Goal: Information Seeking & Learning: Check status

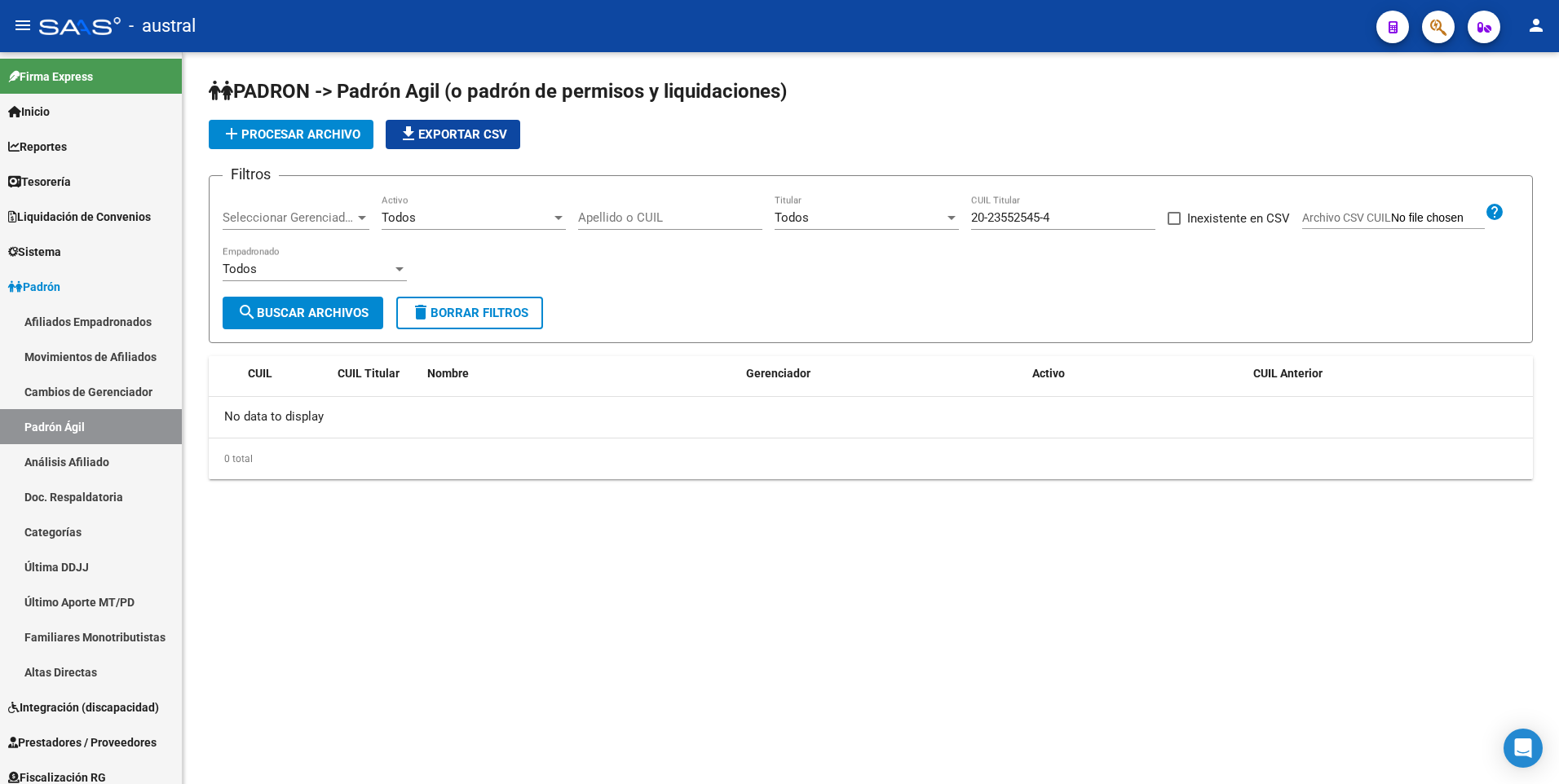
click at [1102, 218] on input "20-23552545-4" at bounding box center [1063, 217] width 184 height 15
drag, startPoint x: 1098, startPoint y: 220, endPoint x: 936, endPoint y: 215, distance: 162.1
click at [936, 215] on div "Filtros Seleccionar Gerenciador Seleccionar Gerenciador Todos Activo Apellido o…" at bounding box center [870, 242] width 1296 height 108
paste input "7-30696880-2"
click at [361, 321] on button "search Buscar Archivos" at bounding box center [303, 312] width 160 height 32
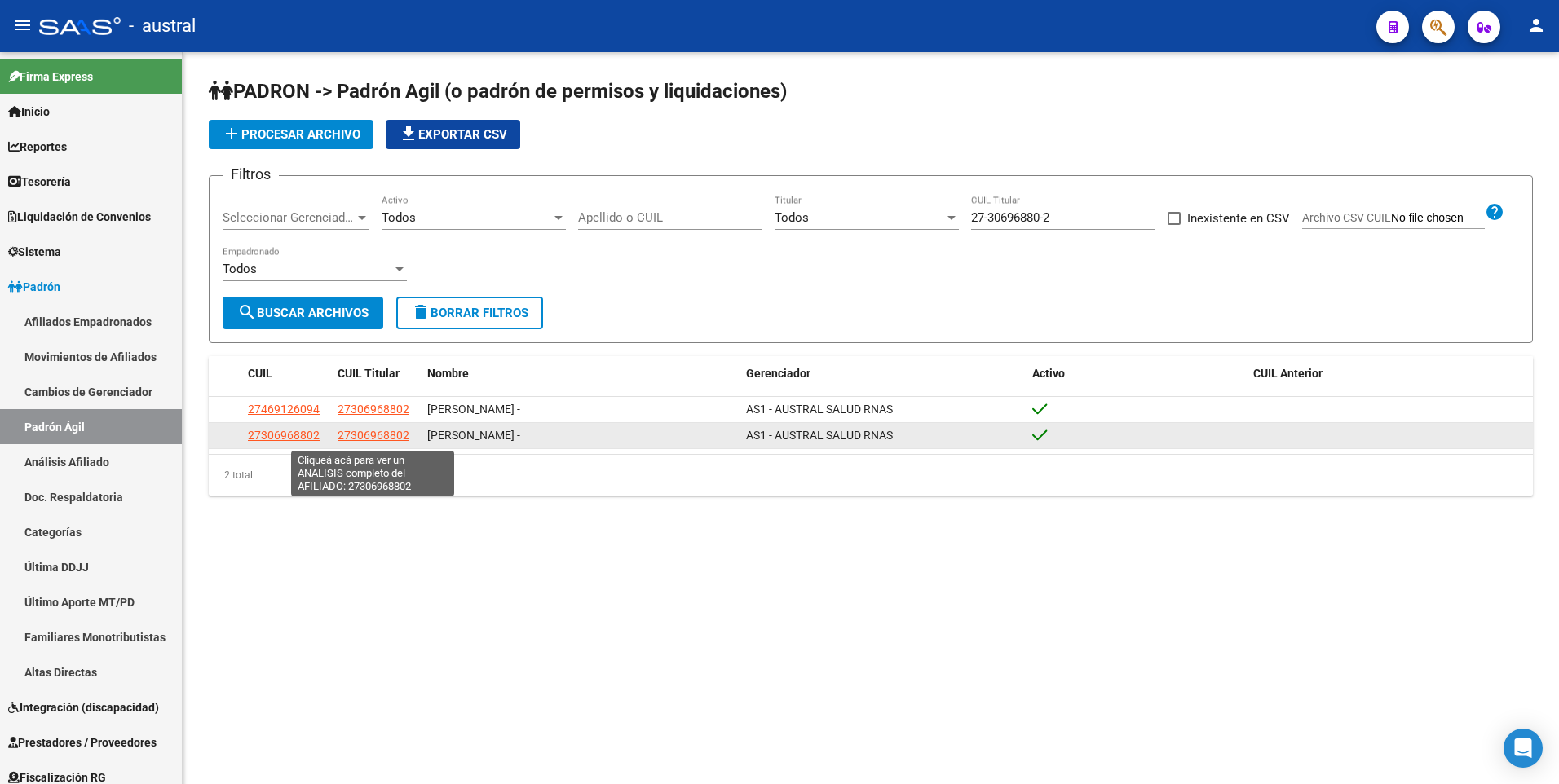
click at [399, 440] on span "27306968802" at bounding box center [373, 434] width 71 height 13
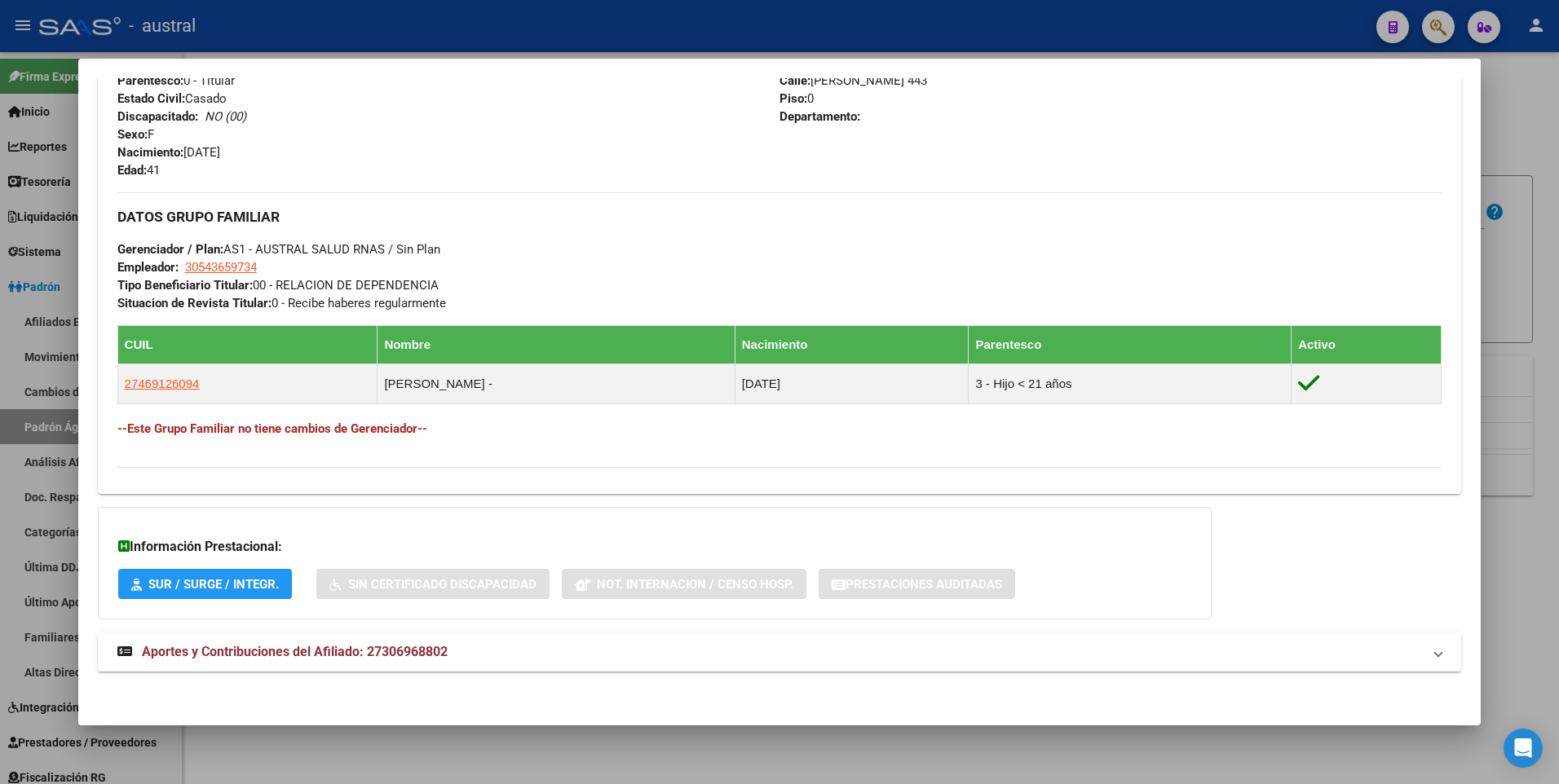
scroll to position [669, 0]
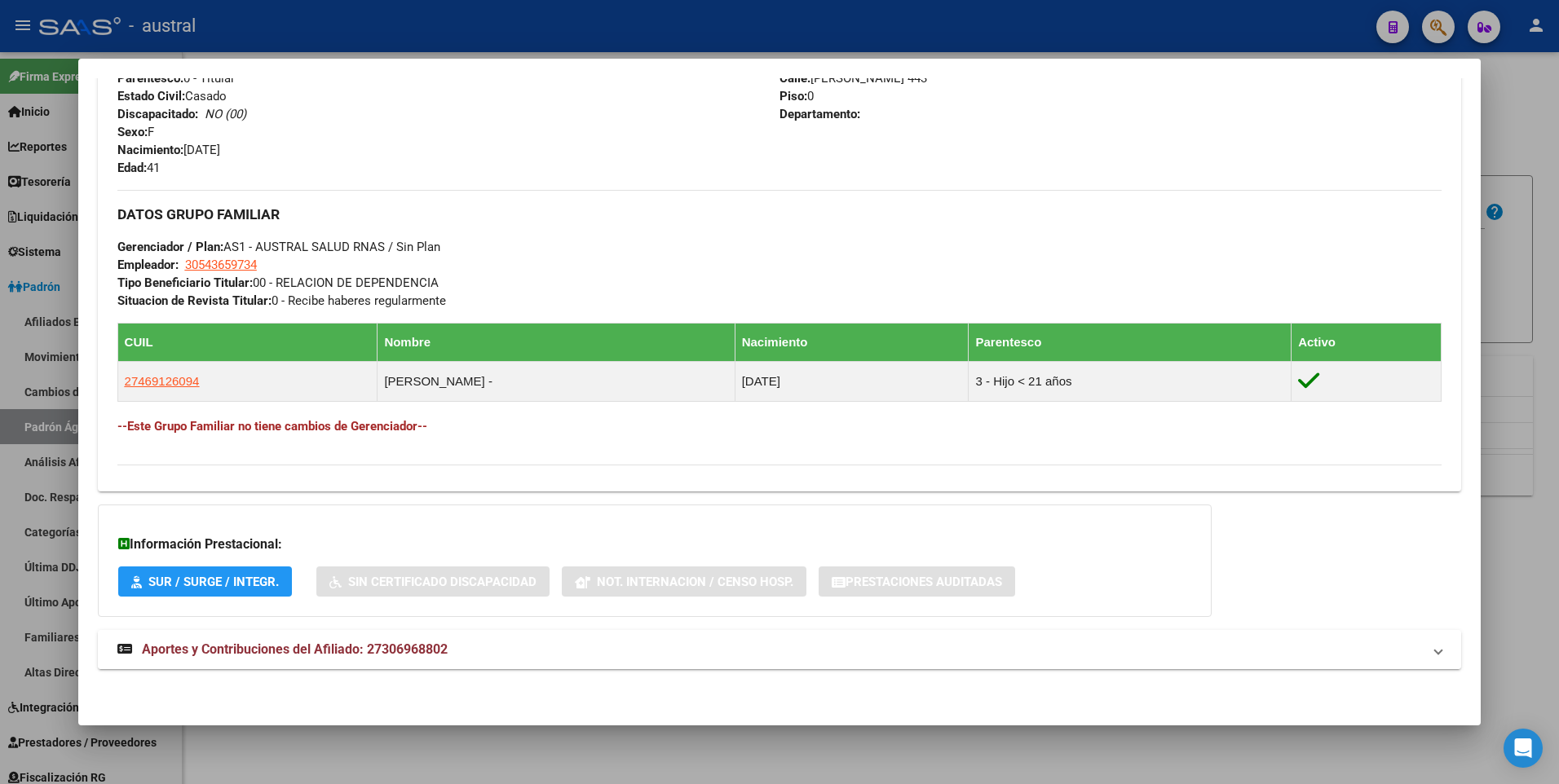
click at [340, 651] on span "Aportes y Contribuciones del Afiliado: 27306968802" at bounding box center [294, 649] width 306 height 16
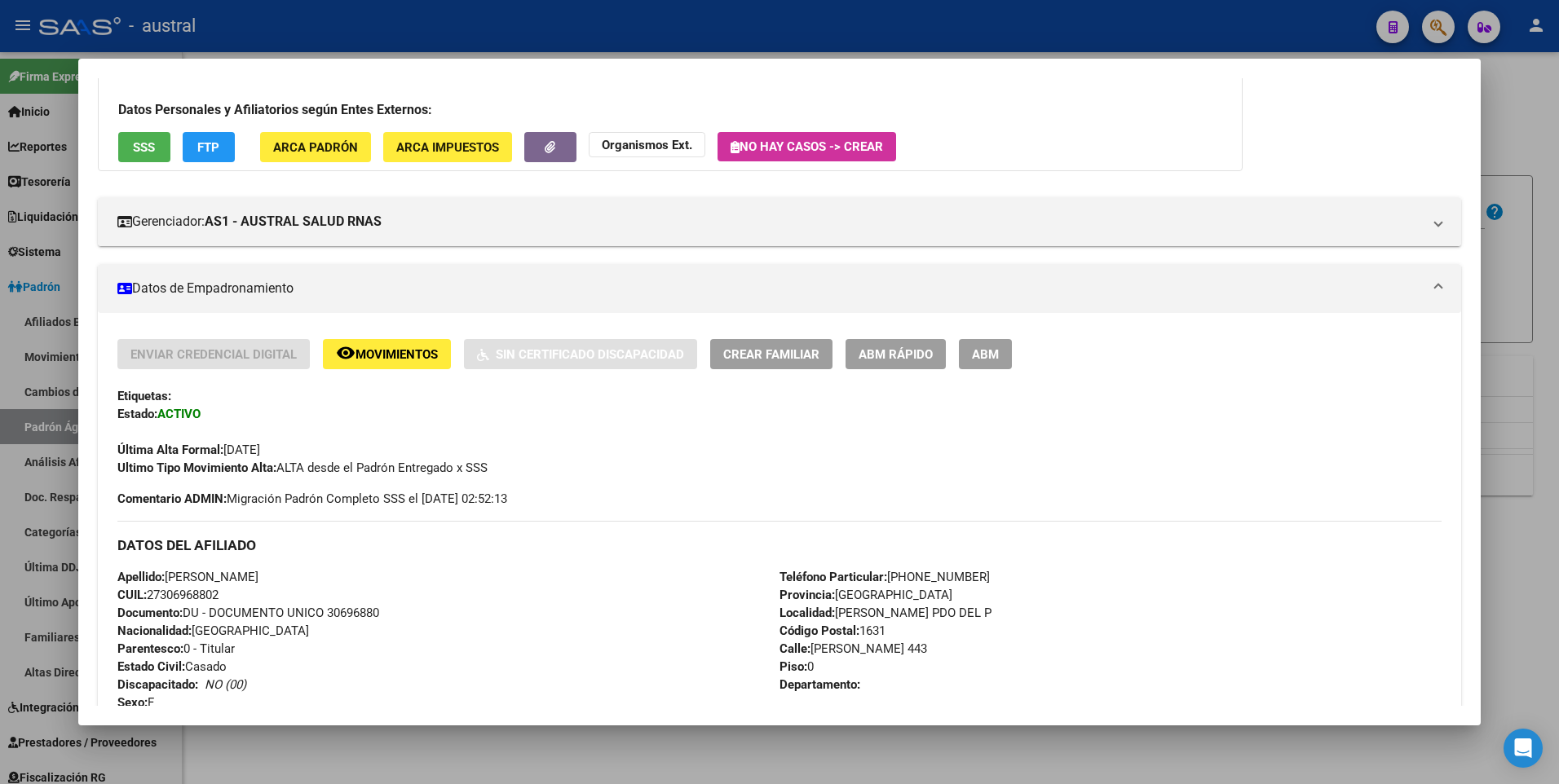
scroll to position [0, 0]
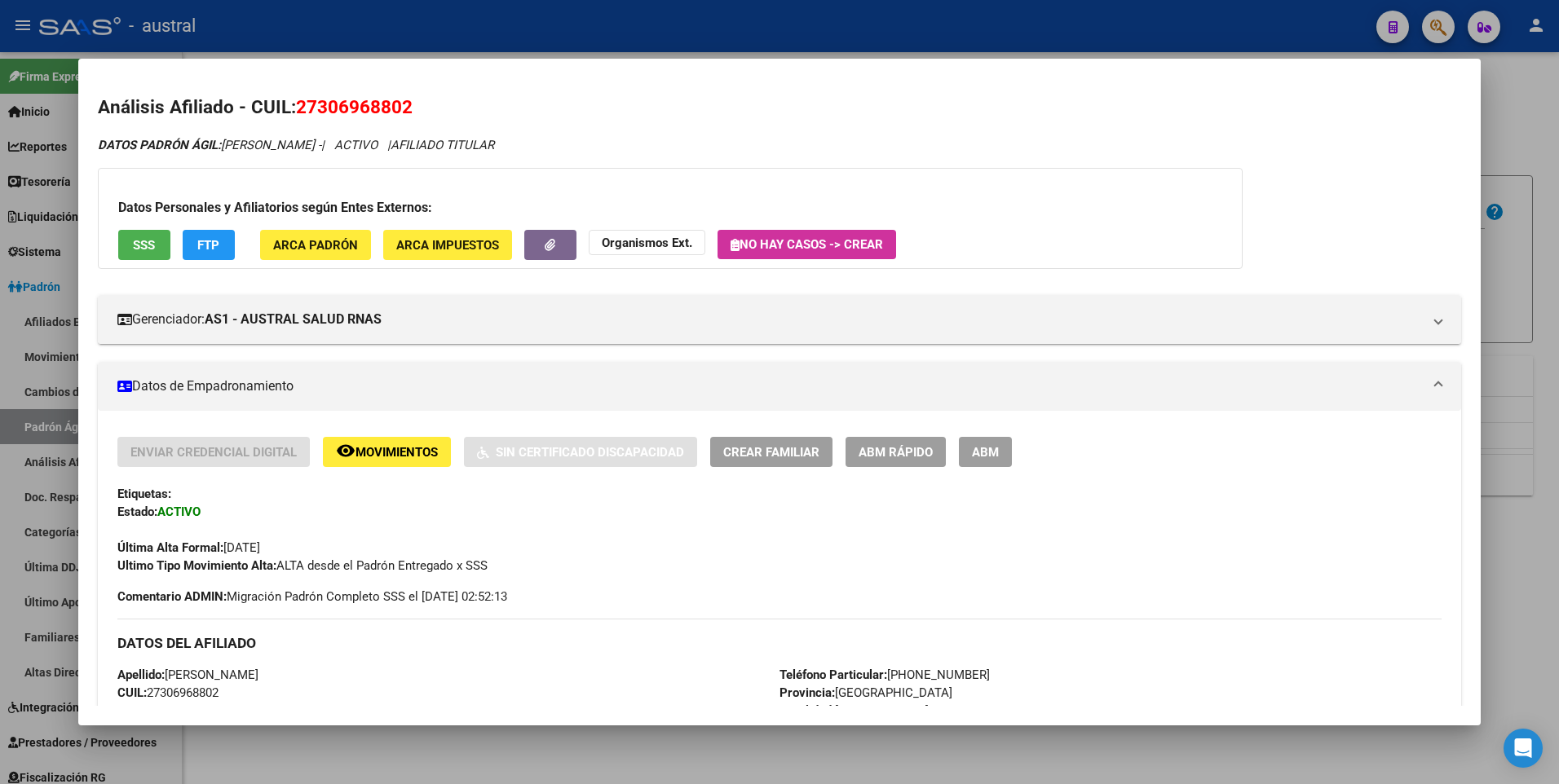
click at [203, 244] on span "FTP" at bounding box center [208, 244] width 22 height 15
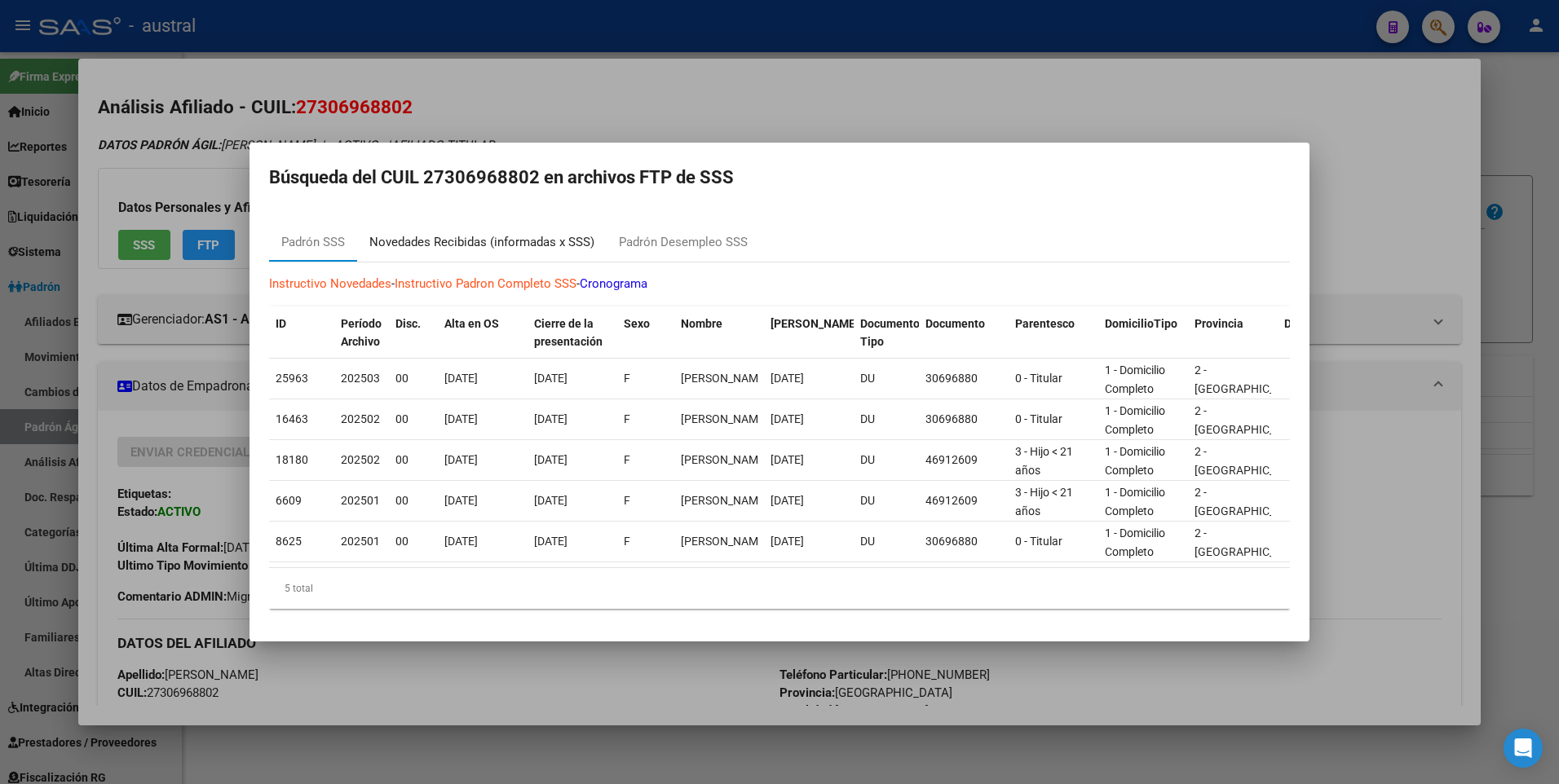
click at [526, 233] on div "Novedades Recibidas (informadas x SSS)" at bounding box center [482, 241] width 225 height 19
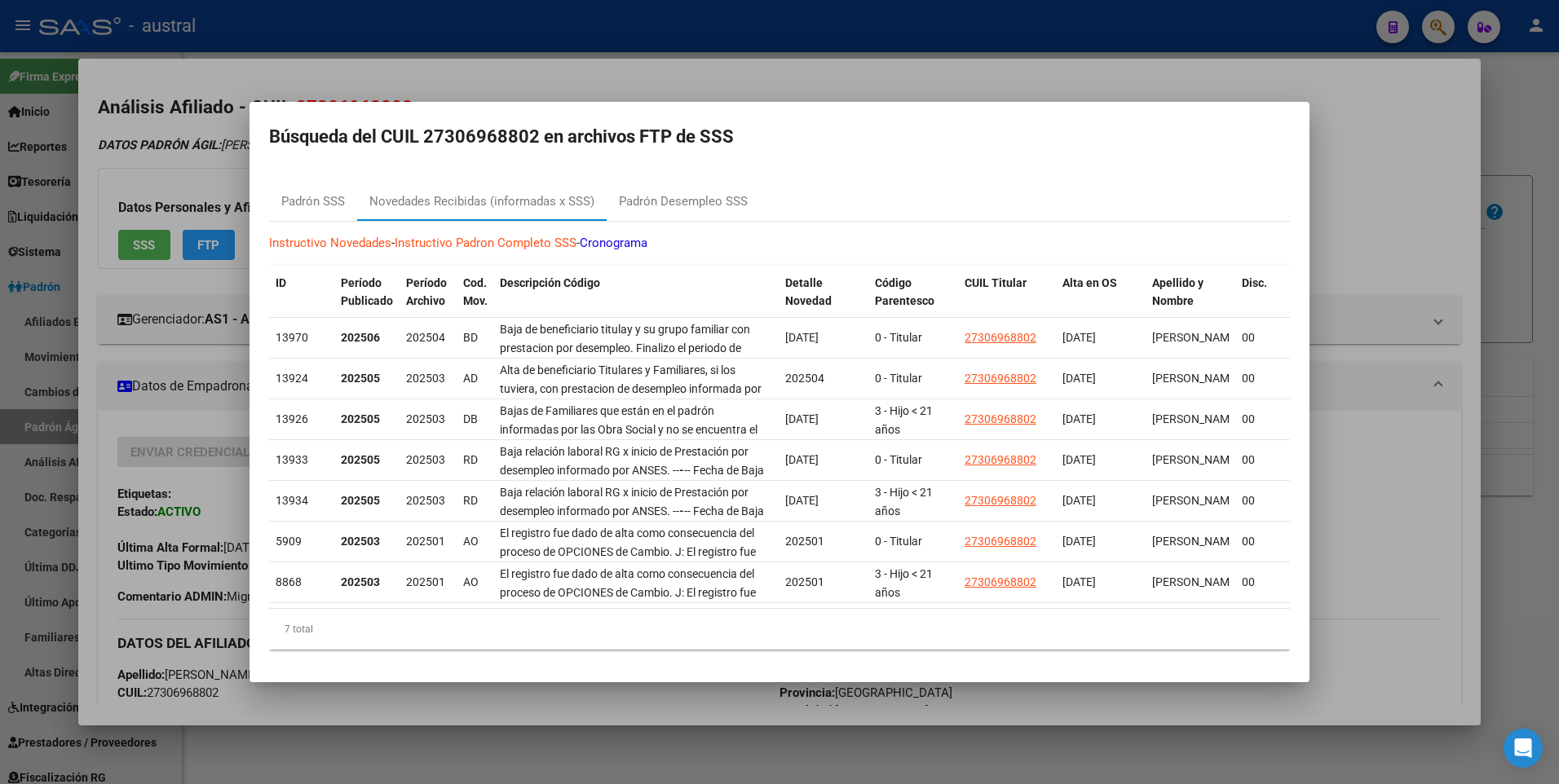
click at [1029, 66] on div at bounding box center [780, 392] width 1559 height 784
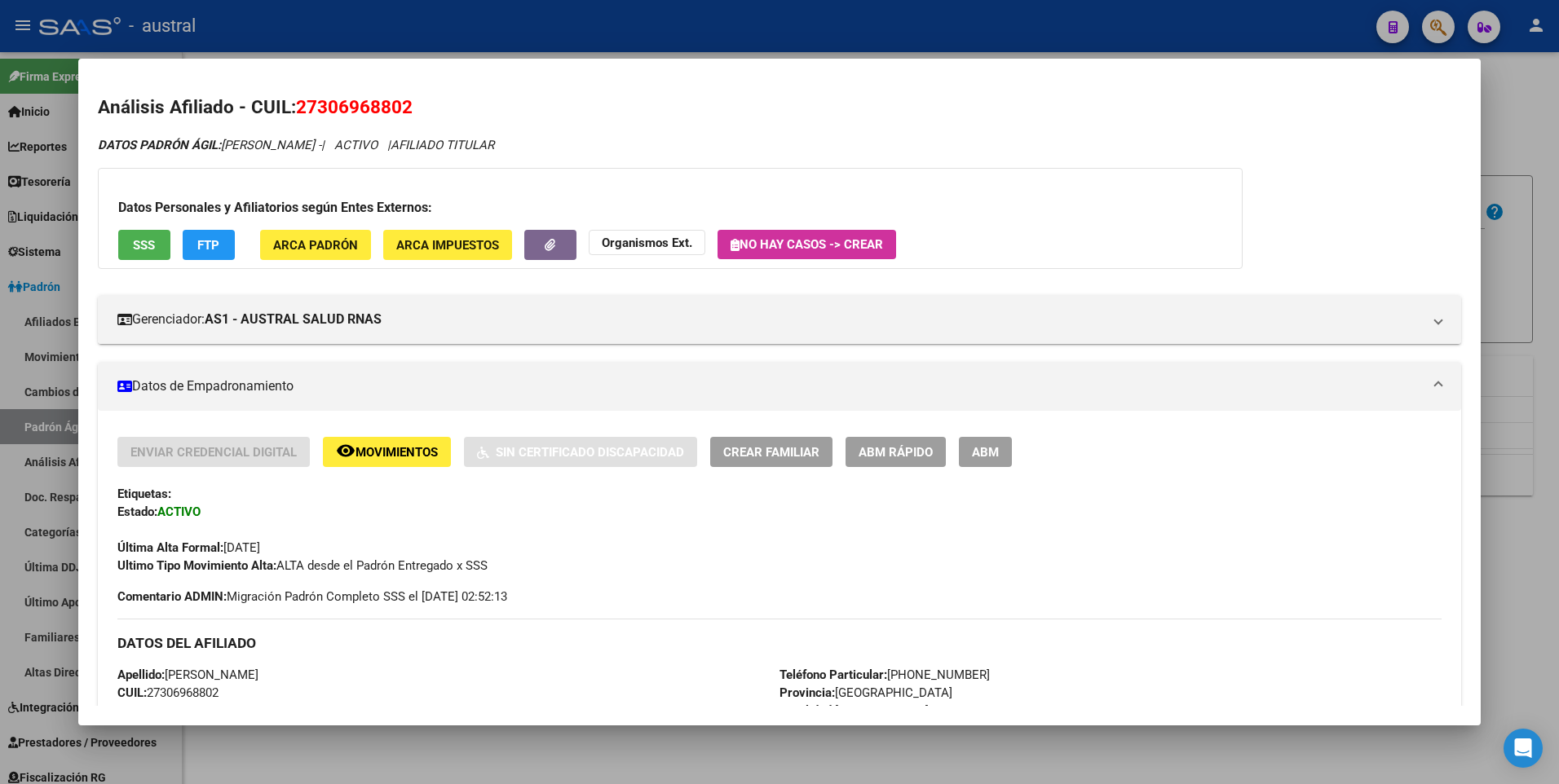
click at [1512, 120] on div at bounding box center [780, 392] width 1559 height 784
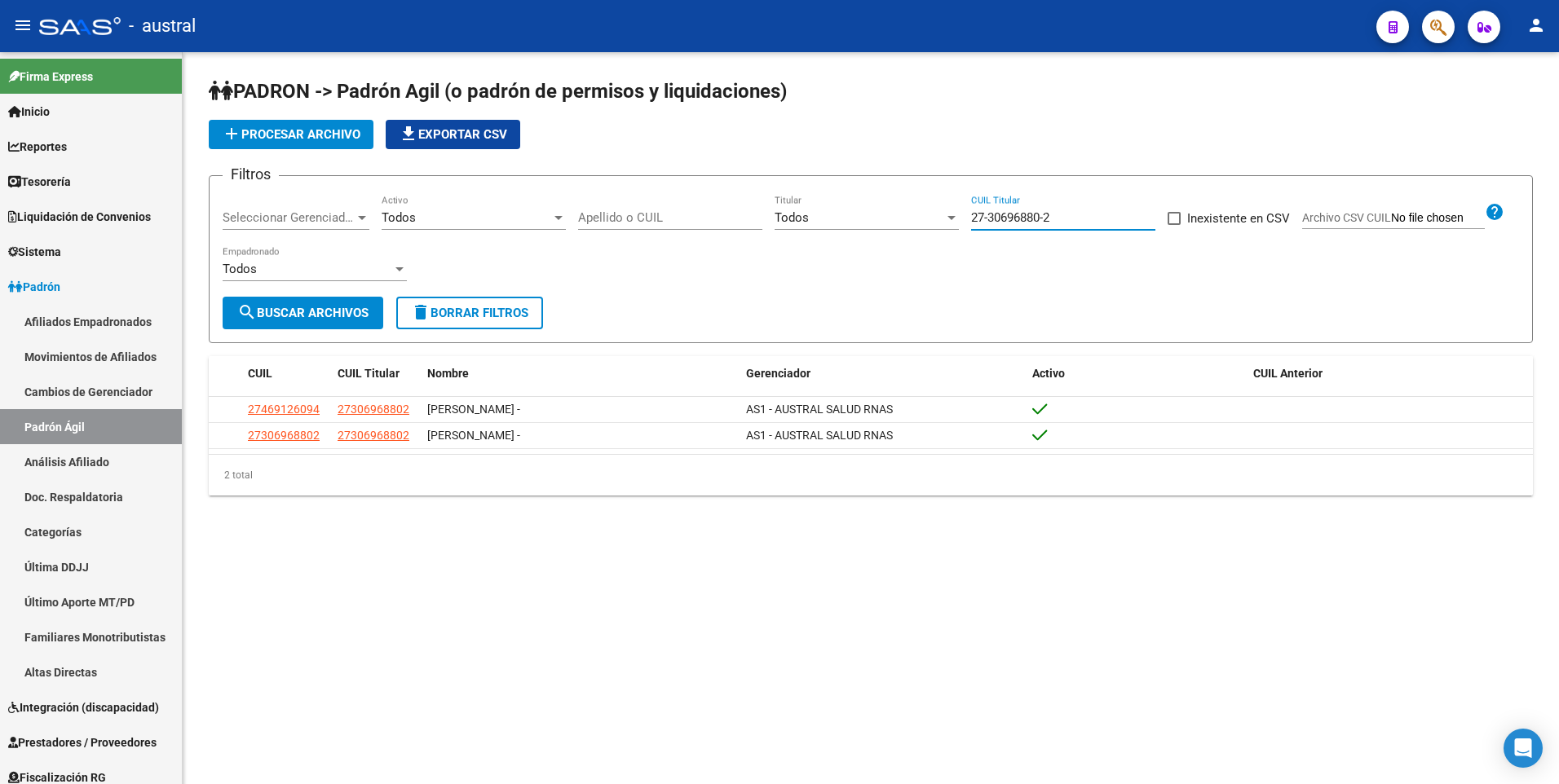
drag, startPoint x: 1059, startPoint y: 213, endPoint x: 972, endPoint y: 217, distance: 87.1
click at [972, 217] on input "27-30696880-2" at bounding box center [1063, 217] width 184 height 15
type input "20-35069662-9"
click at [319, 315] on span "search Buscar Archivos" at bounding box center [303, 313] width 131 height 15
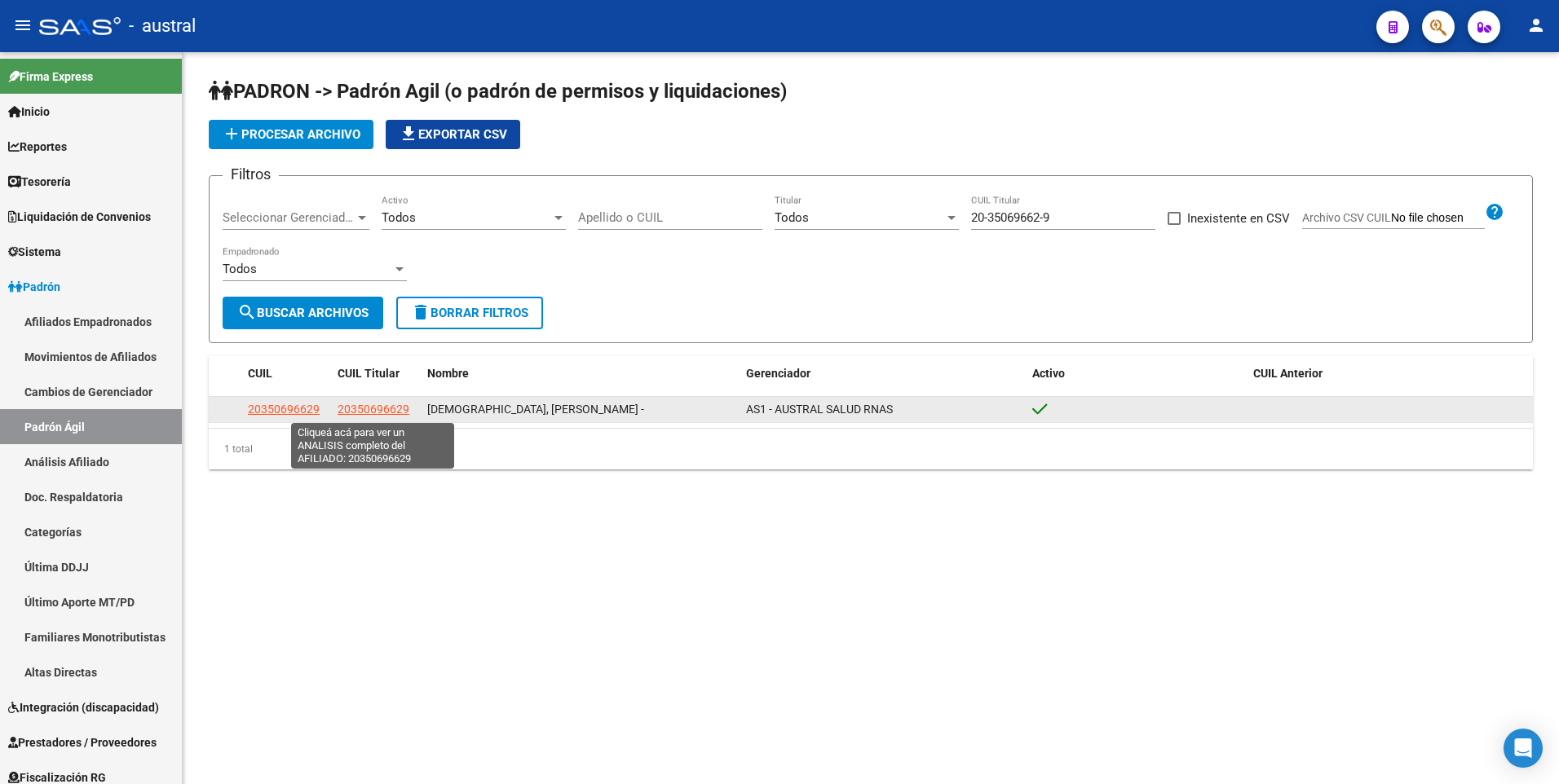
click at [393, 411] on span "20350696629" at bounding box center [373, 409] width 71 height 13
type textarea "20350696629"
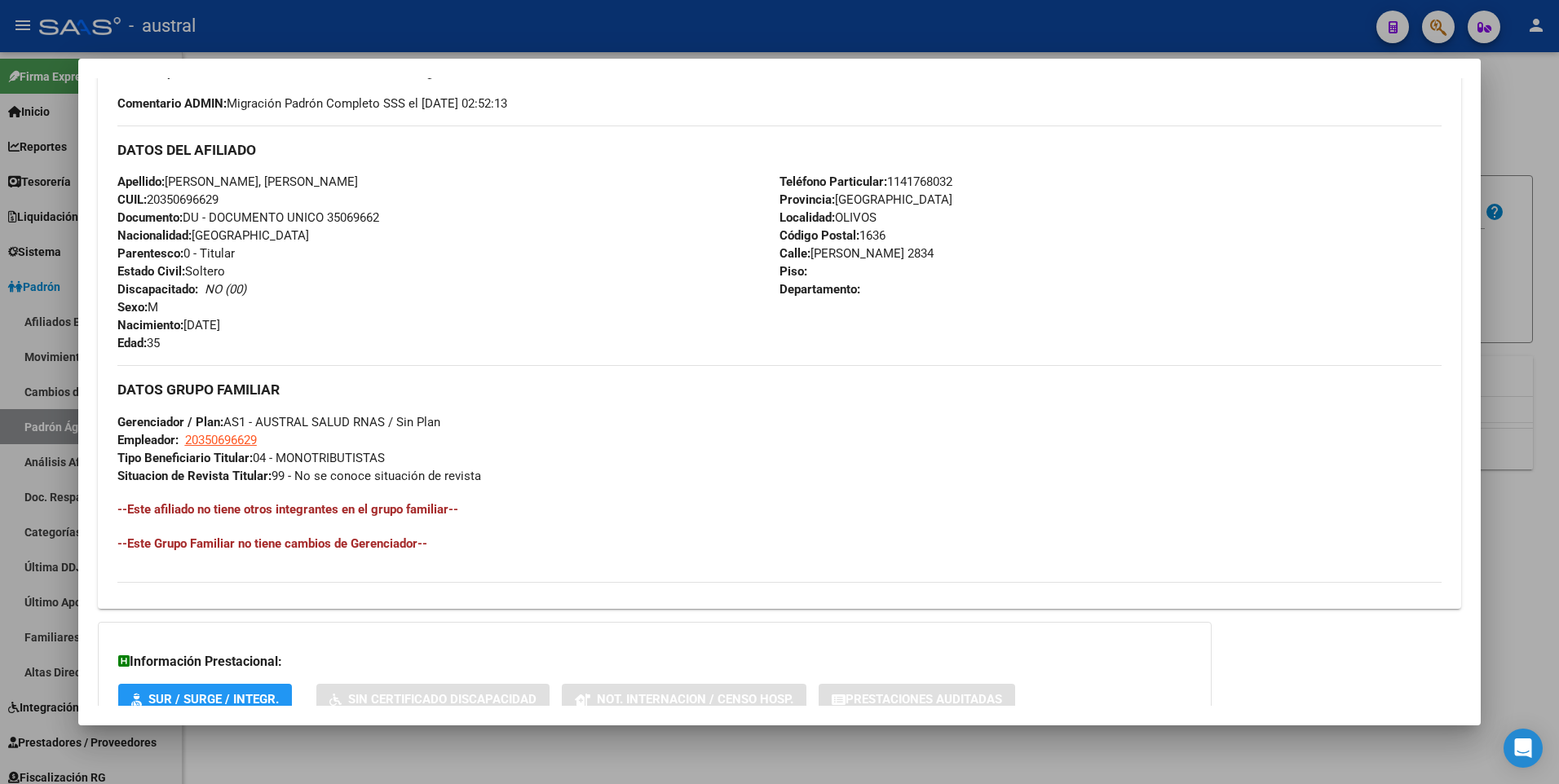
scroll to position [610, 0]
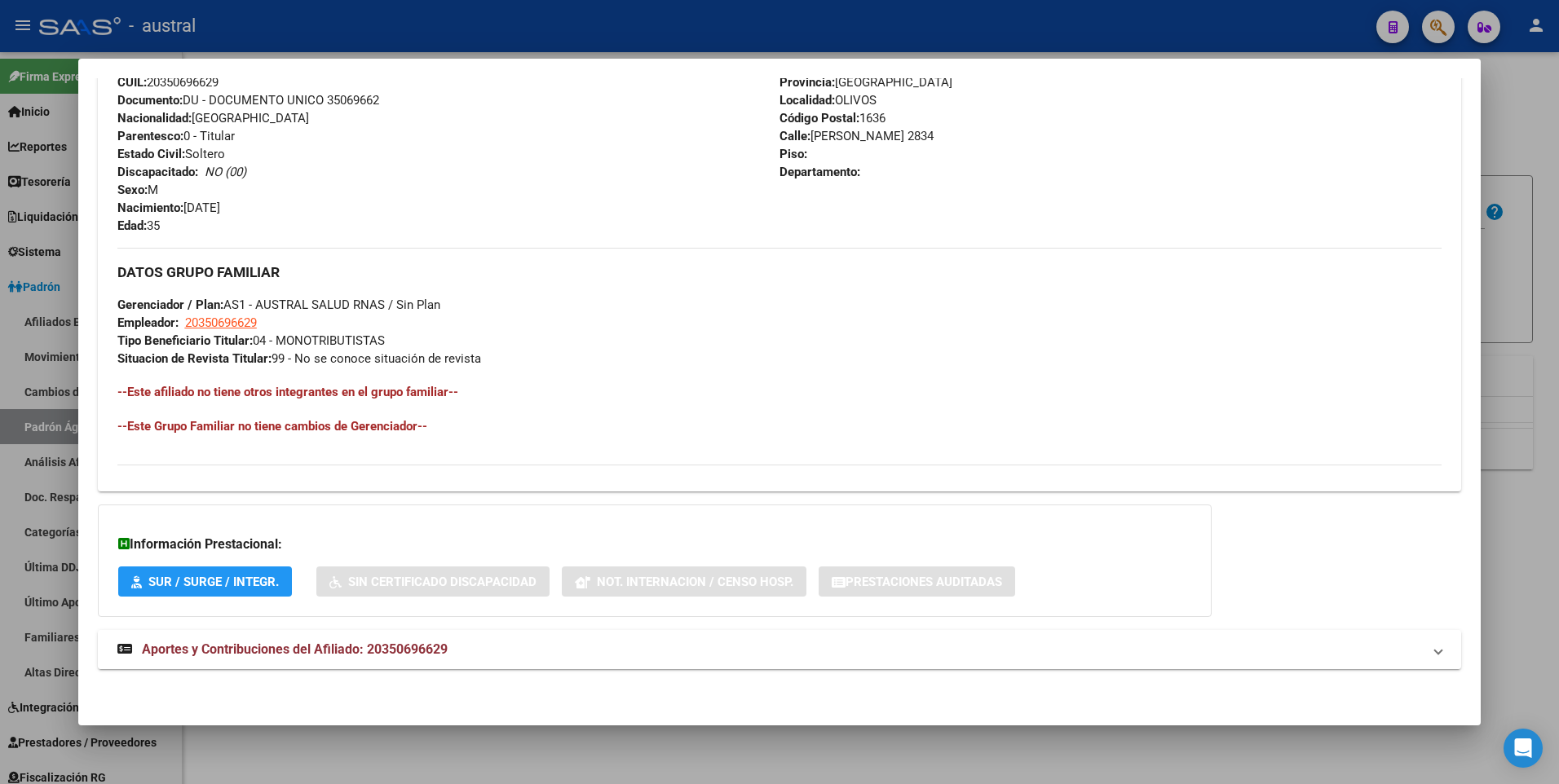
click at [318, 650] on span "Aportes y Contribuciones del Afiliado: 20350696629" at bounding box center [294, 649] width 306 height 16
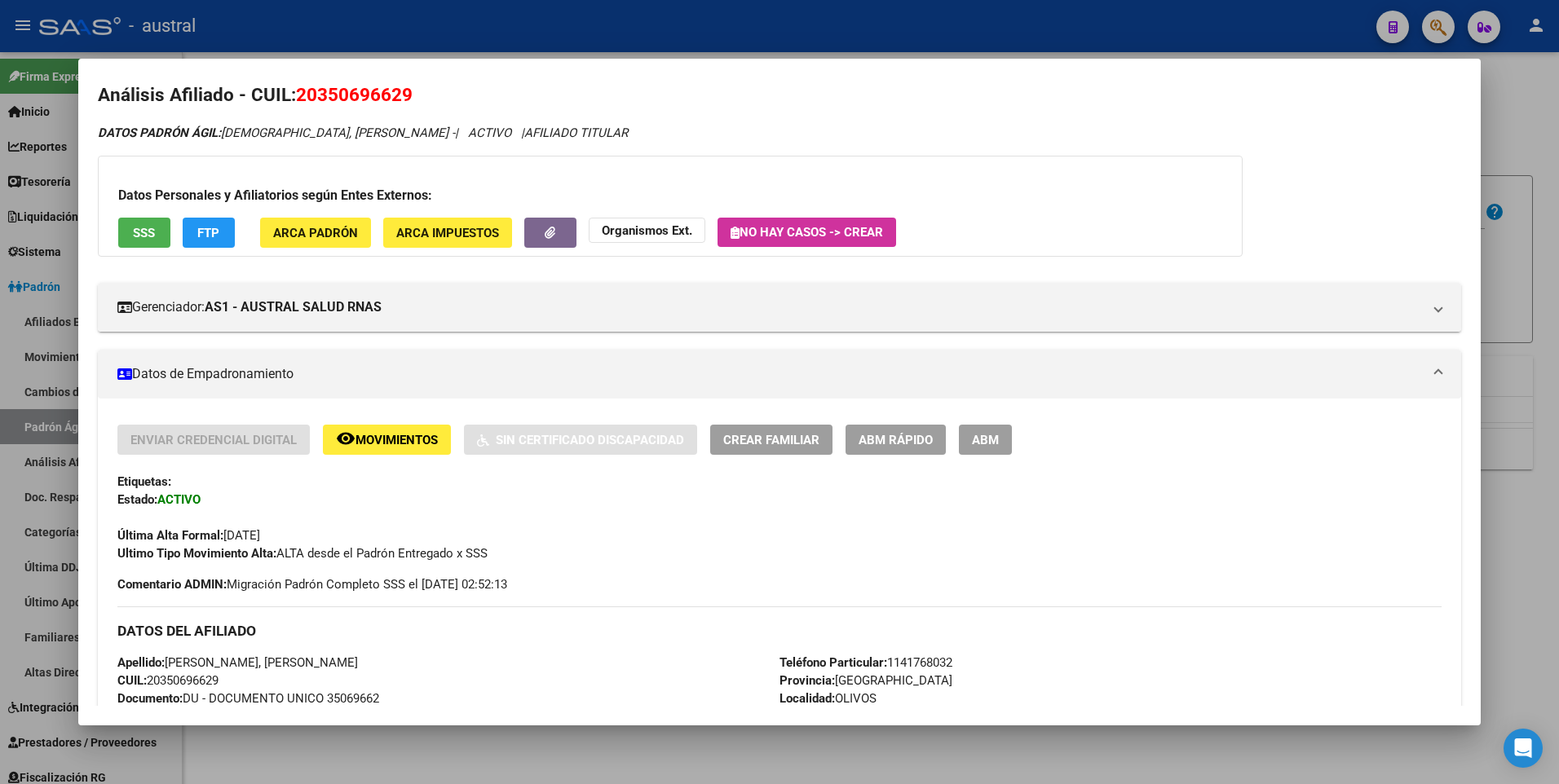
scroll to position [0, 0]
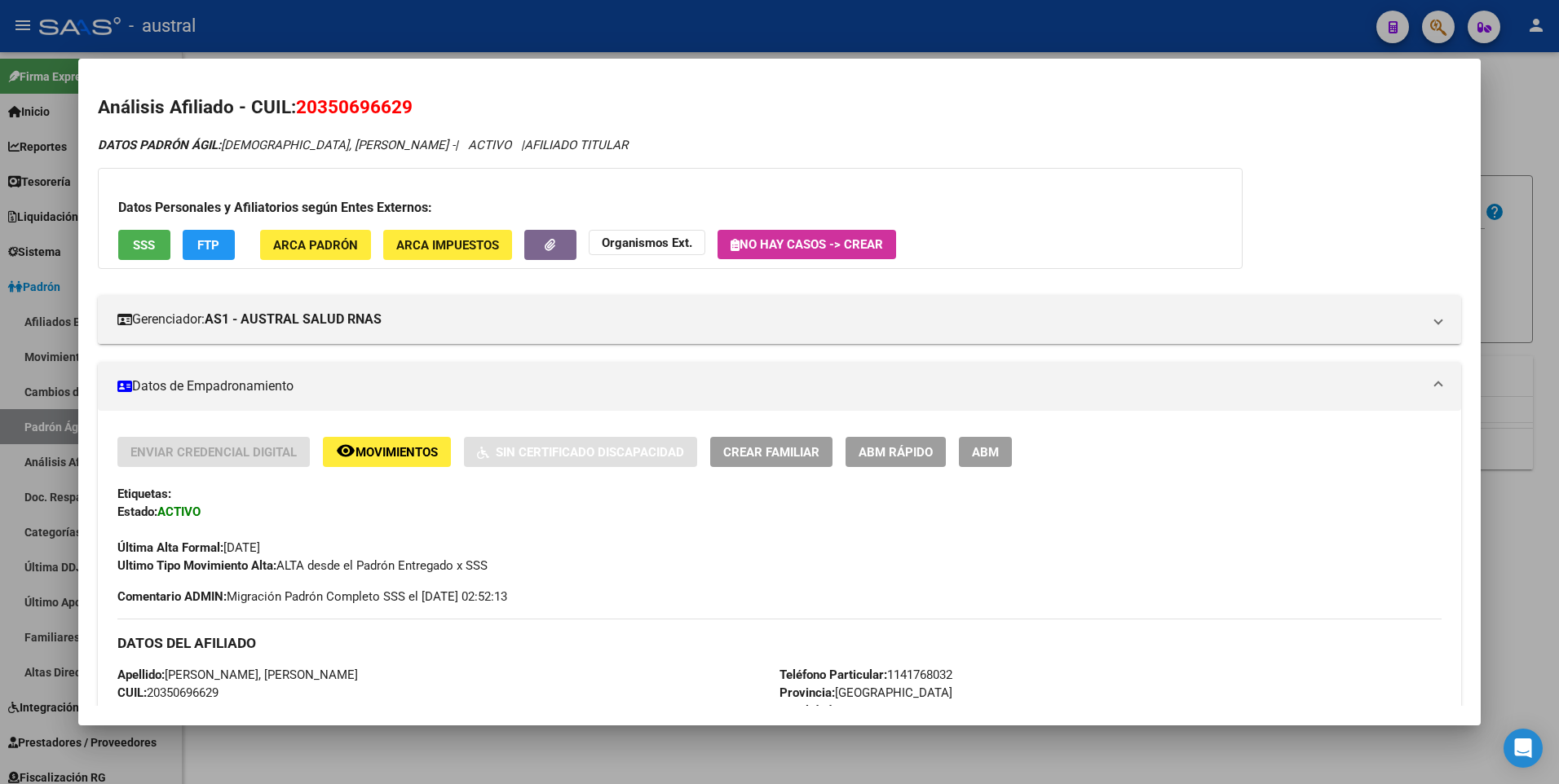
click at [209, 242] on span "FTP" at bounding box center [208, 244] width 22 height 15
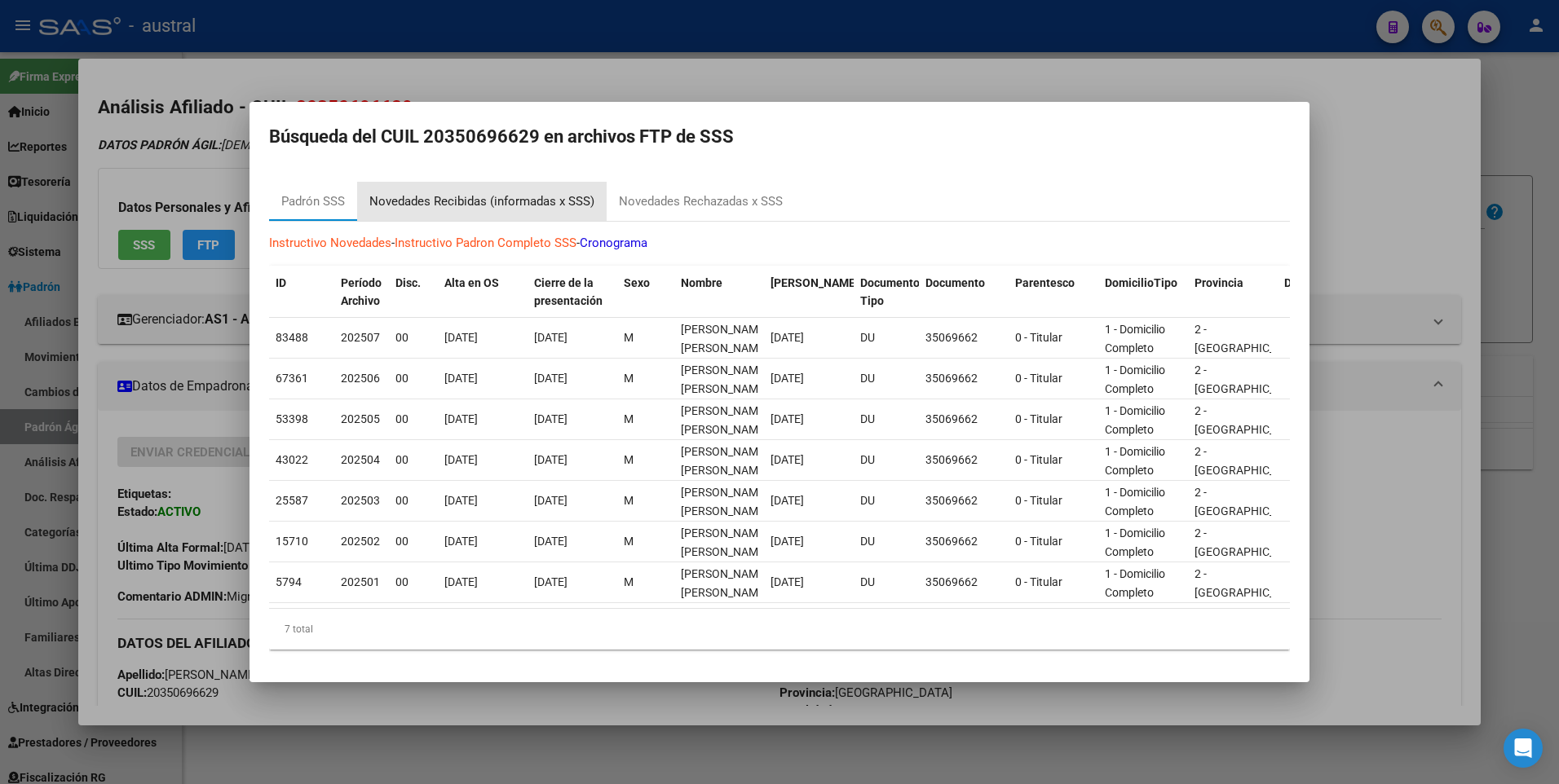
click at [433, 194] on div "Novedades Recibidas (informadas x SSS)" at bounding box center [482, 201] width 225 height 19
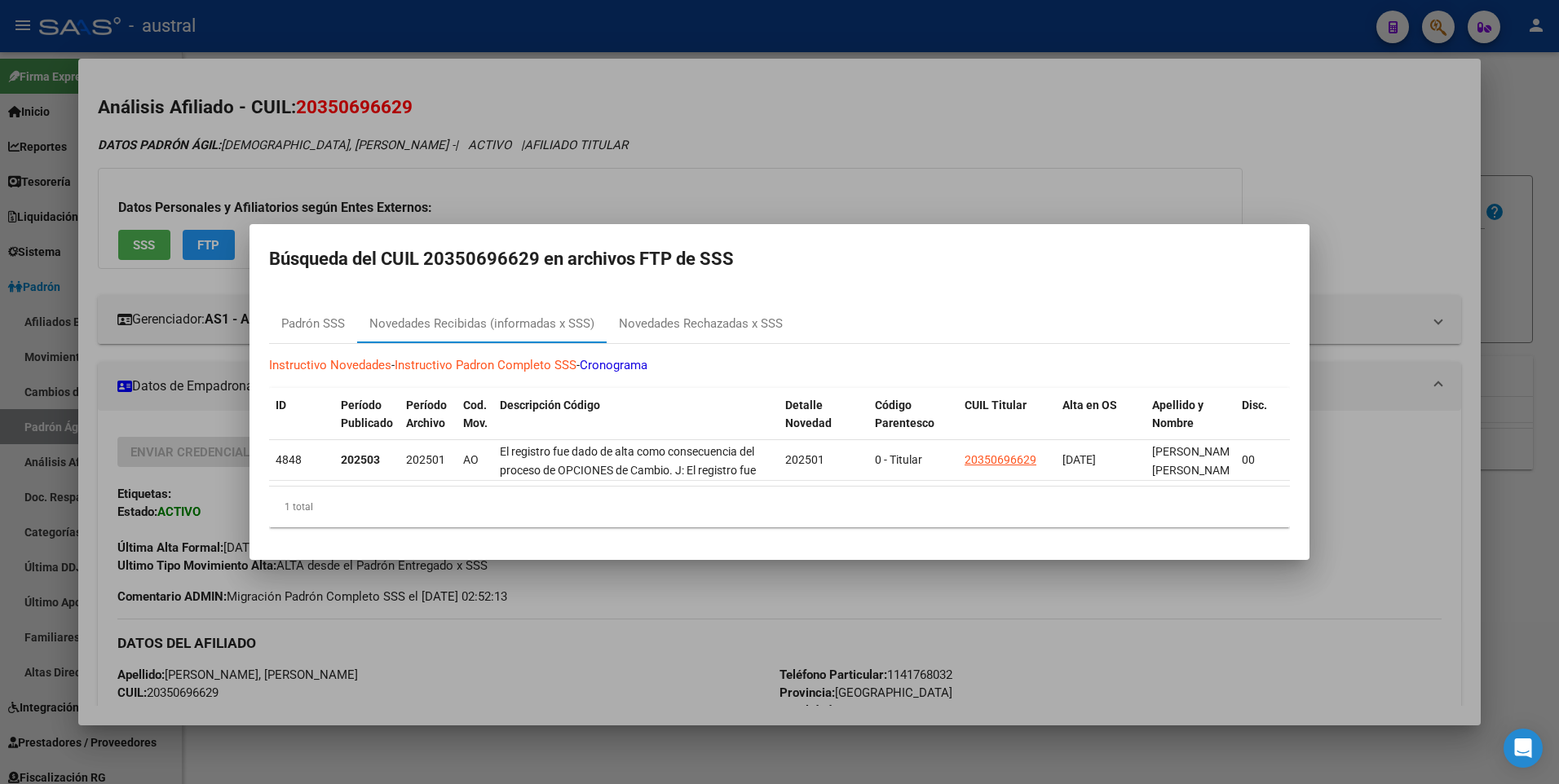
drag, startPoint x: 428, startPoint y: 251, endPoint x: 536, endPoint y: 259, distance: 108.3
click at [536, 259] on h2 "Búsqueda del CUIL 20350696629 en archivos FTP de SSS" at bounding box center [780, 259] width 1021 height 31
click at [1144, 95] on div at bounding box center [780, 392] width 1559 height 784
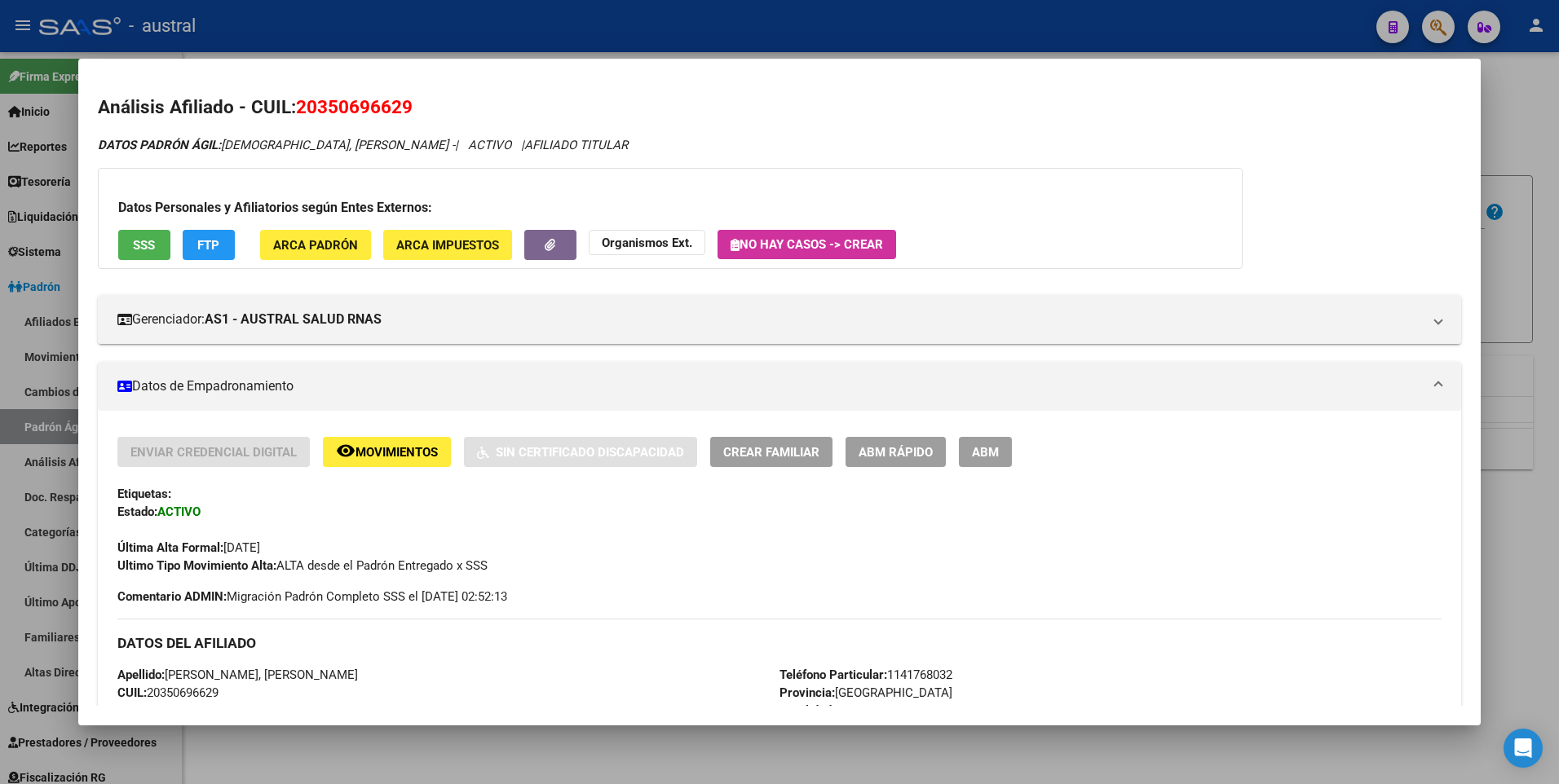
click at [1539, 95] on div at bounding box center [780, 392] width 1559 height 784
